Goal: Information Seeking & Learning: Learn about a topic

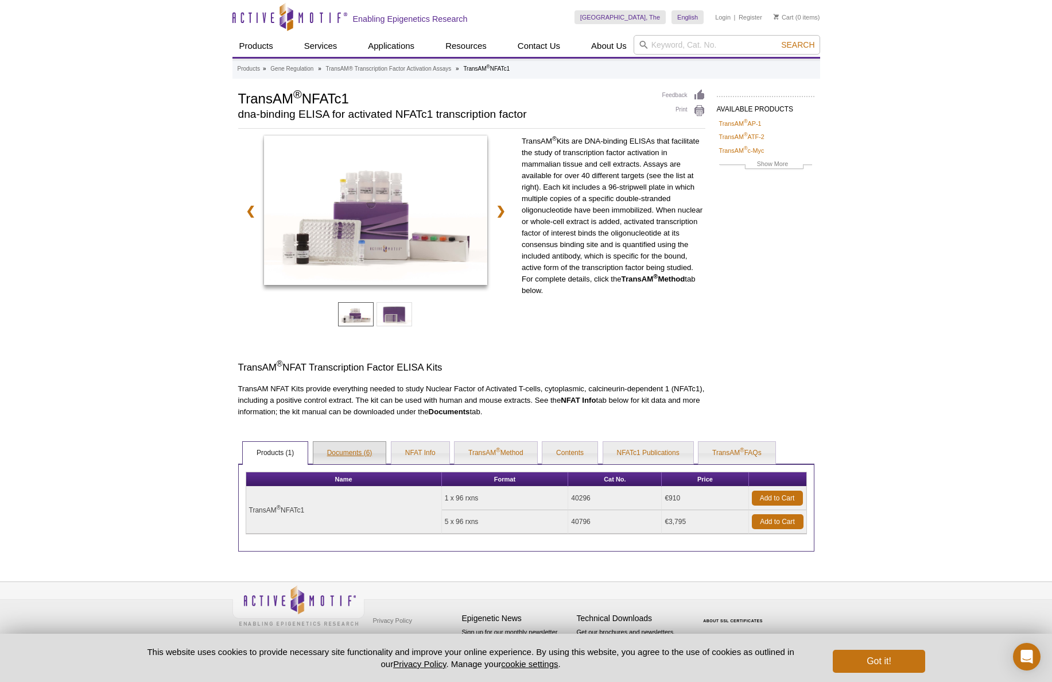
click at [360, 450] on link "Documents (6)" at bounding box center [349, 453] width 73 height 23
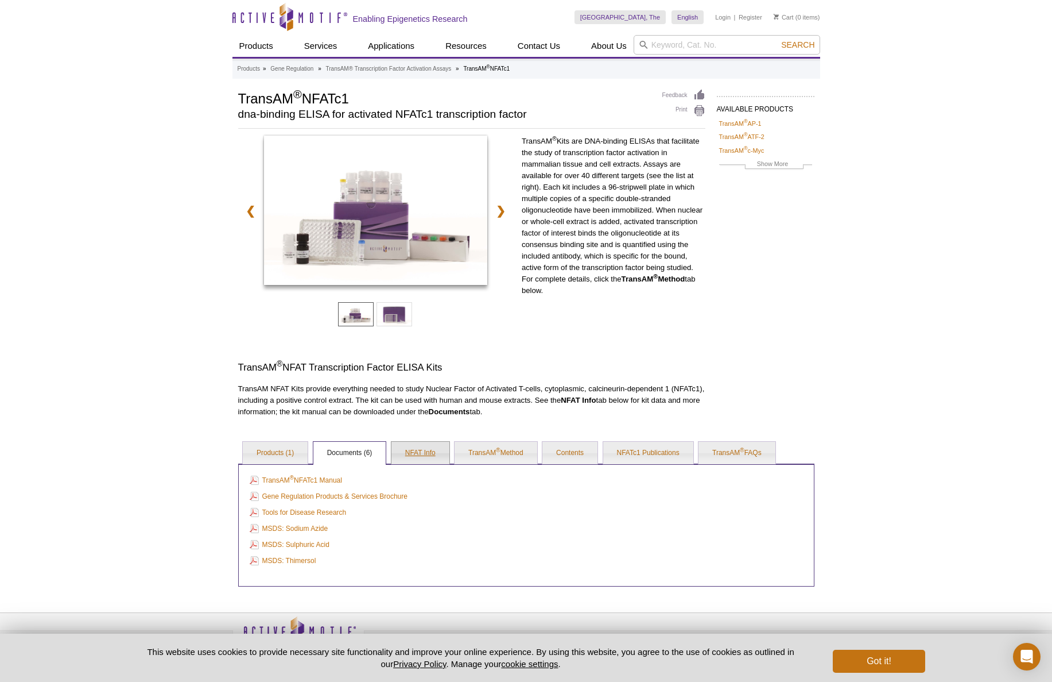
click at [417, 455] on link "NFAT Info" at bounding box center [421, 453] width 58 height 23
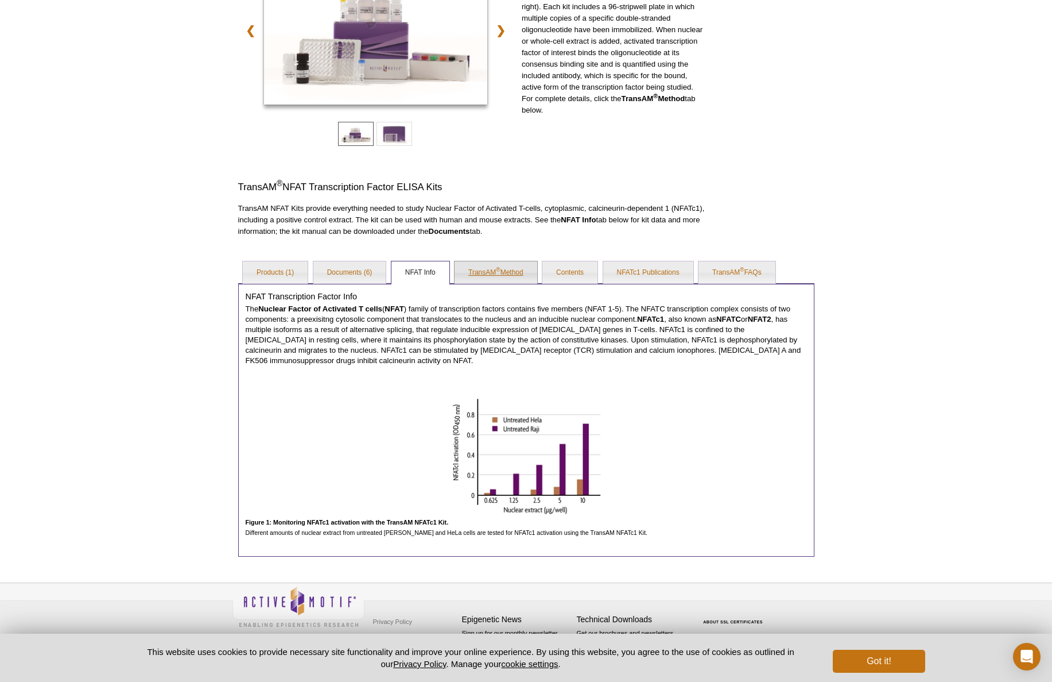
scroll to position [181, 0]
click at [492, 278] on link "TransAM ® Method" at bounding box center [496, 271] width 83 height 23
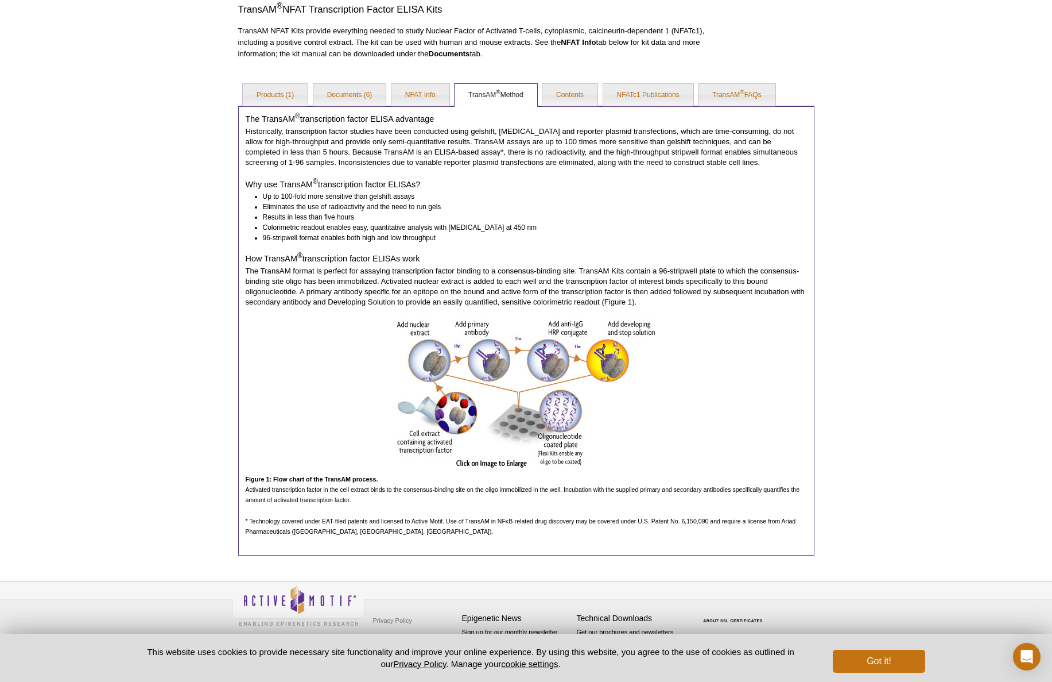
scroll to position [0, 0]
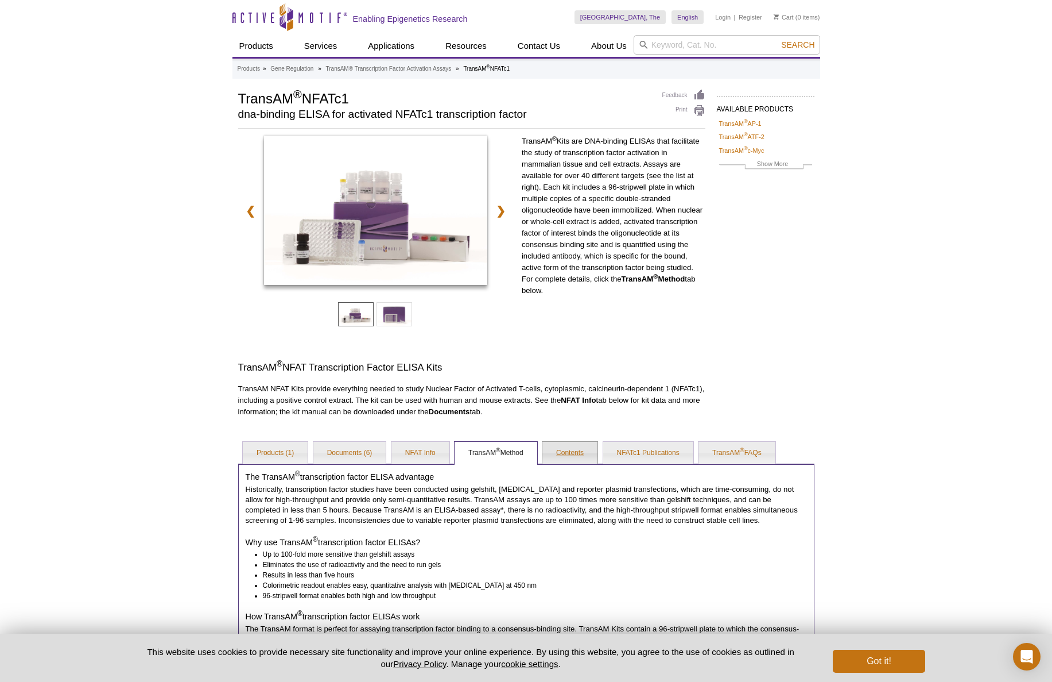
click at [575, 452] on link "Contents" at bounding box center [570, 453] width 55 height 23
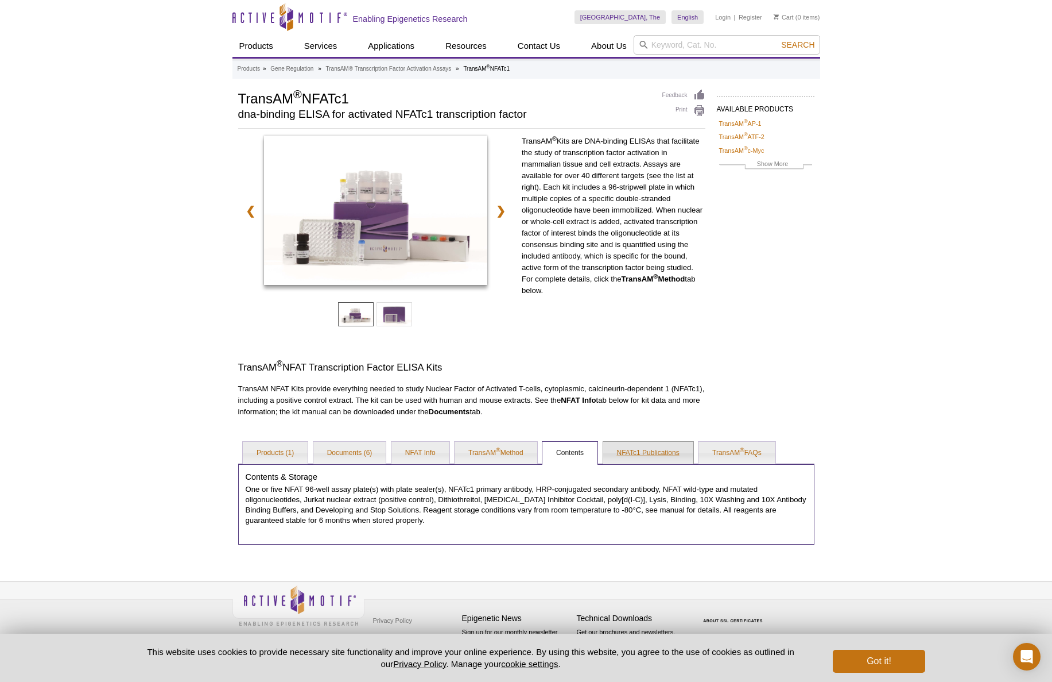
click at [635, 450] on link "NFATc1 Publications" at bounding box center [648, 453] width 90 height 23
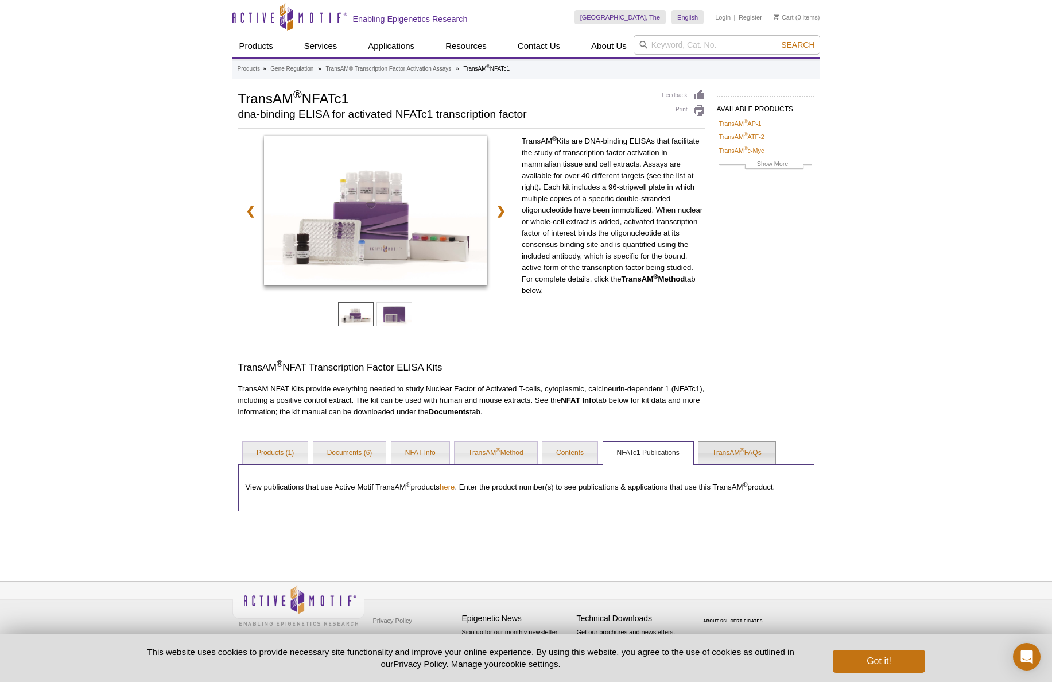
click at [743, 451] on sup "®" at bounding box center [742, 450] width 4 height 6
